Goal: Task Accomplishment & Management: Manage account settings

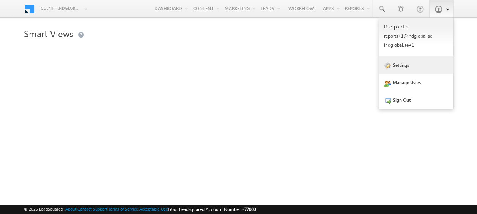
click at [402, 68] on link "Settings" at bounding box center [416, 64] width 74 height 17
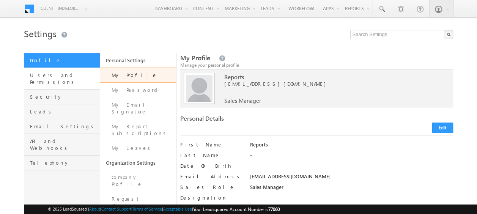
click at [52, 73] on span "Users and Permissions" at bounding box center [64, 79] width 68 height 14
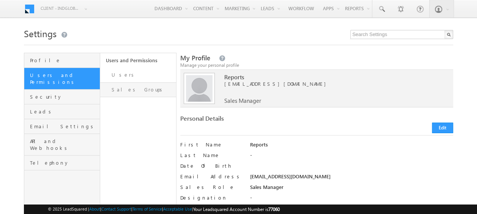
click at [127, 90] on link "Sales Groups" at bounding box center [138, 89] width 76 height 15
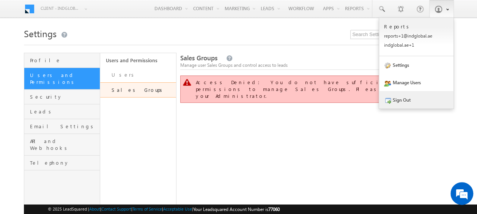
click at [399, 102] on link "Sign Out" at bounding box center [416, 99] width 74 height 17
